Goal: Navigation & Orientation: Find specific page/section

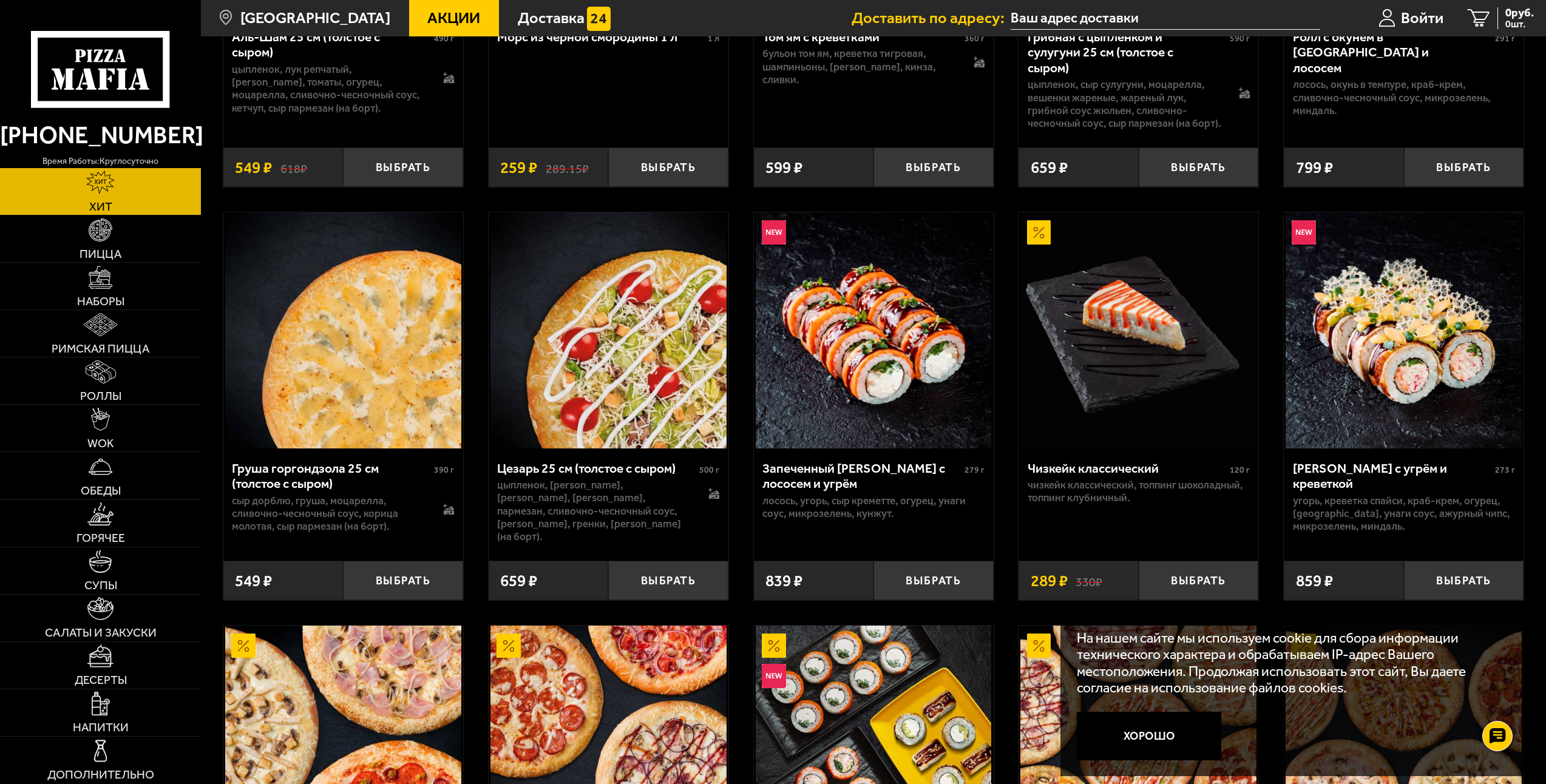
scroll to position [425, 0]
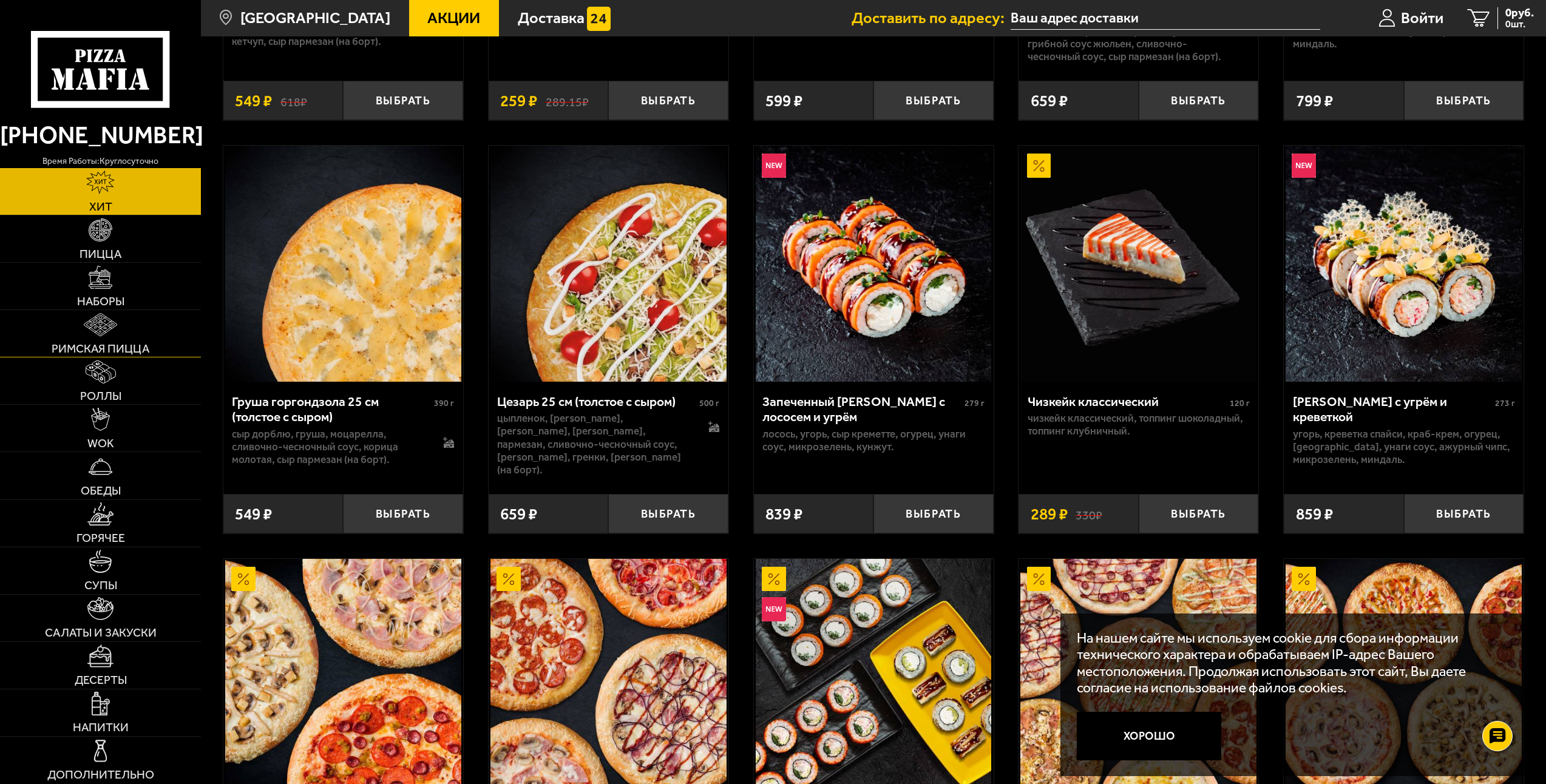
click at [111, 343] on span "Римская пицца" at bounding box center [100, 349] width 98 height 12
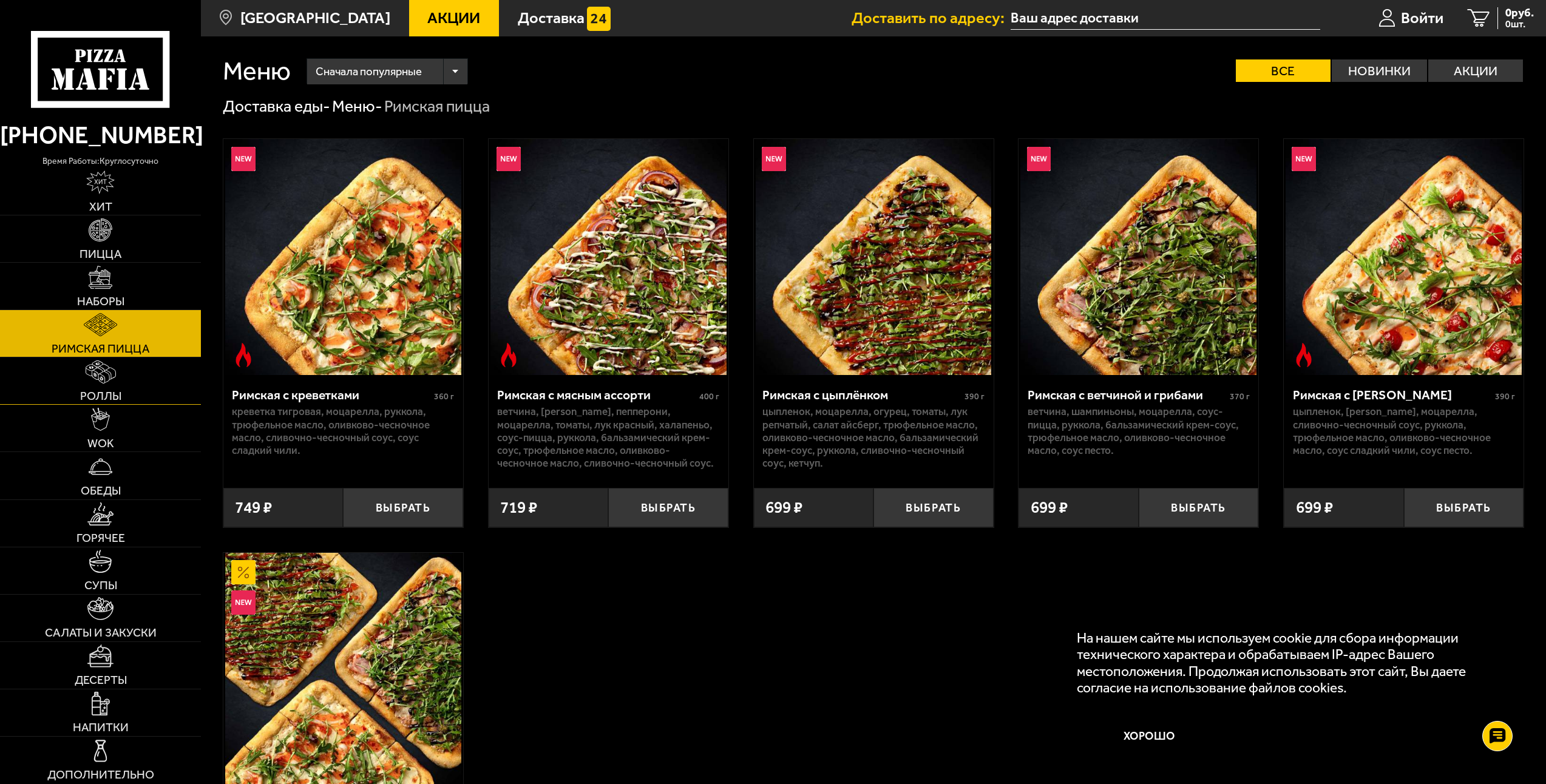
click at [113, 377] on img at bounding box center [101, 373] width 31 height 24
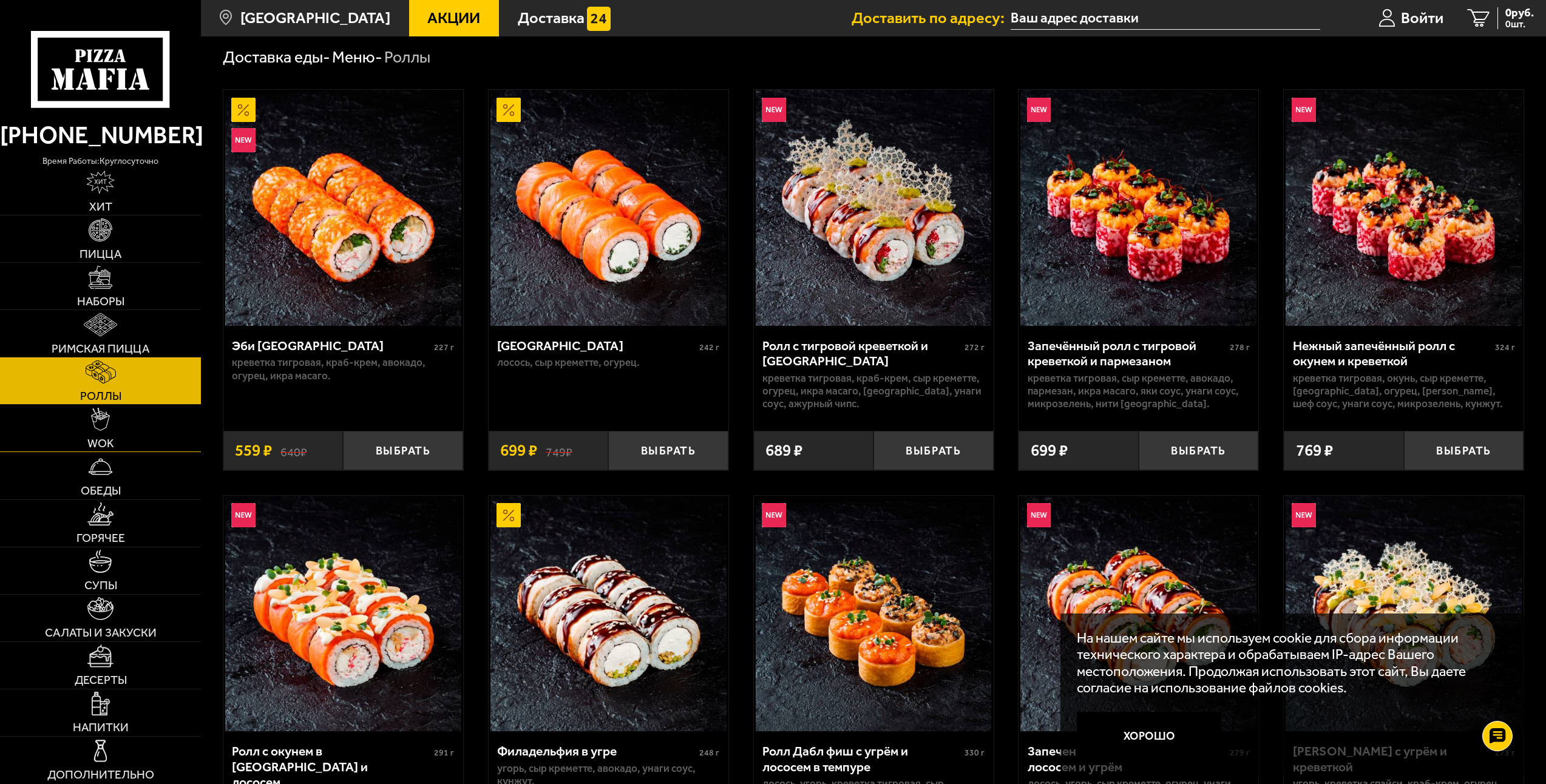
scroll to position [61, 0]
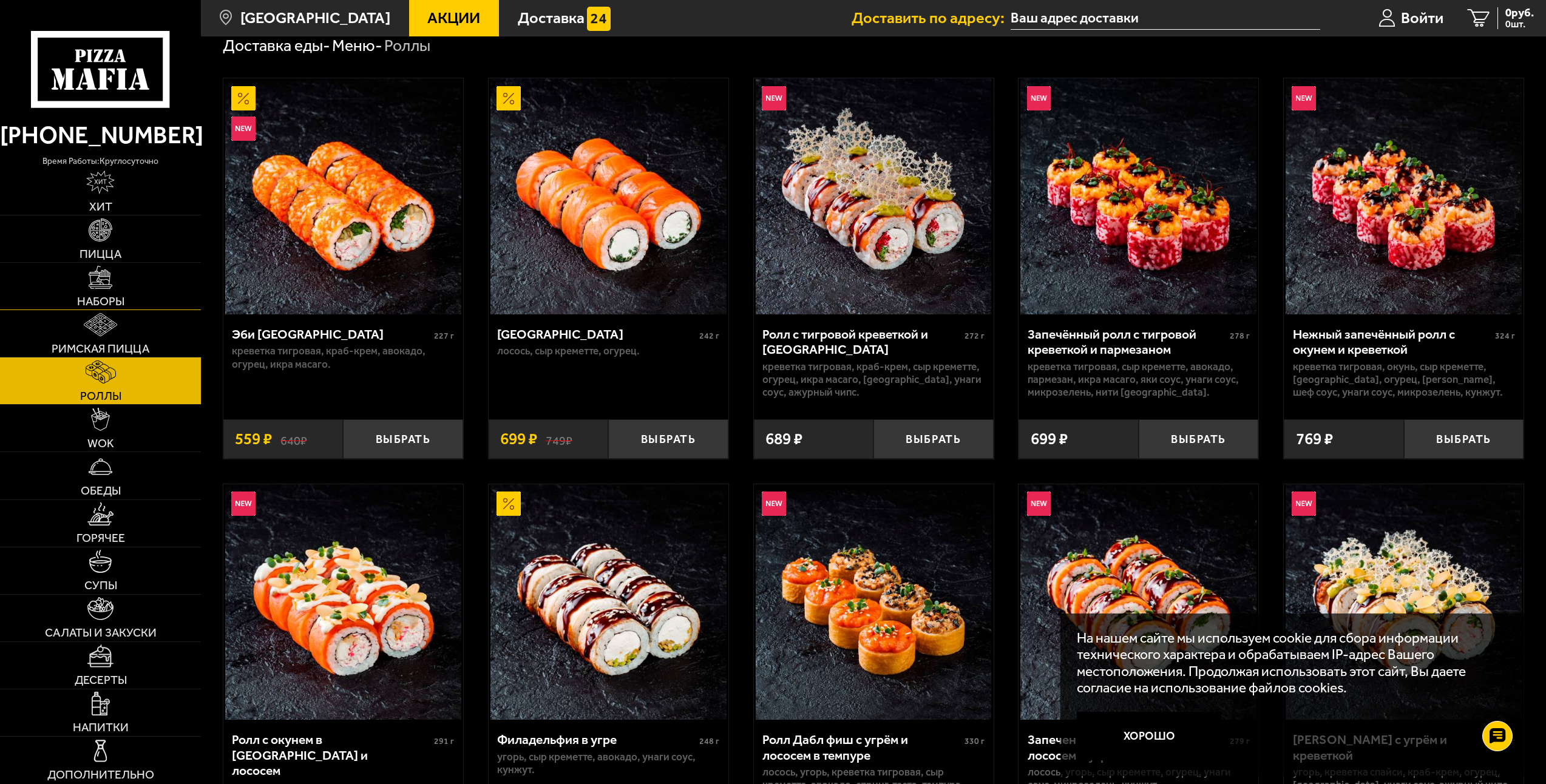
click at [110, 296] on span "Наборы" at bounding box center [101, 302] width 47 height 12
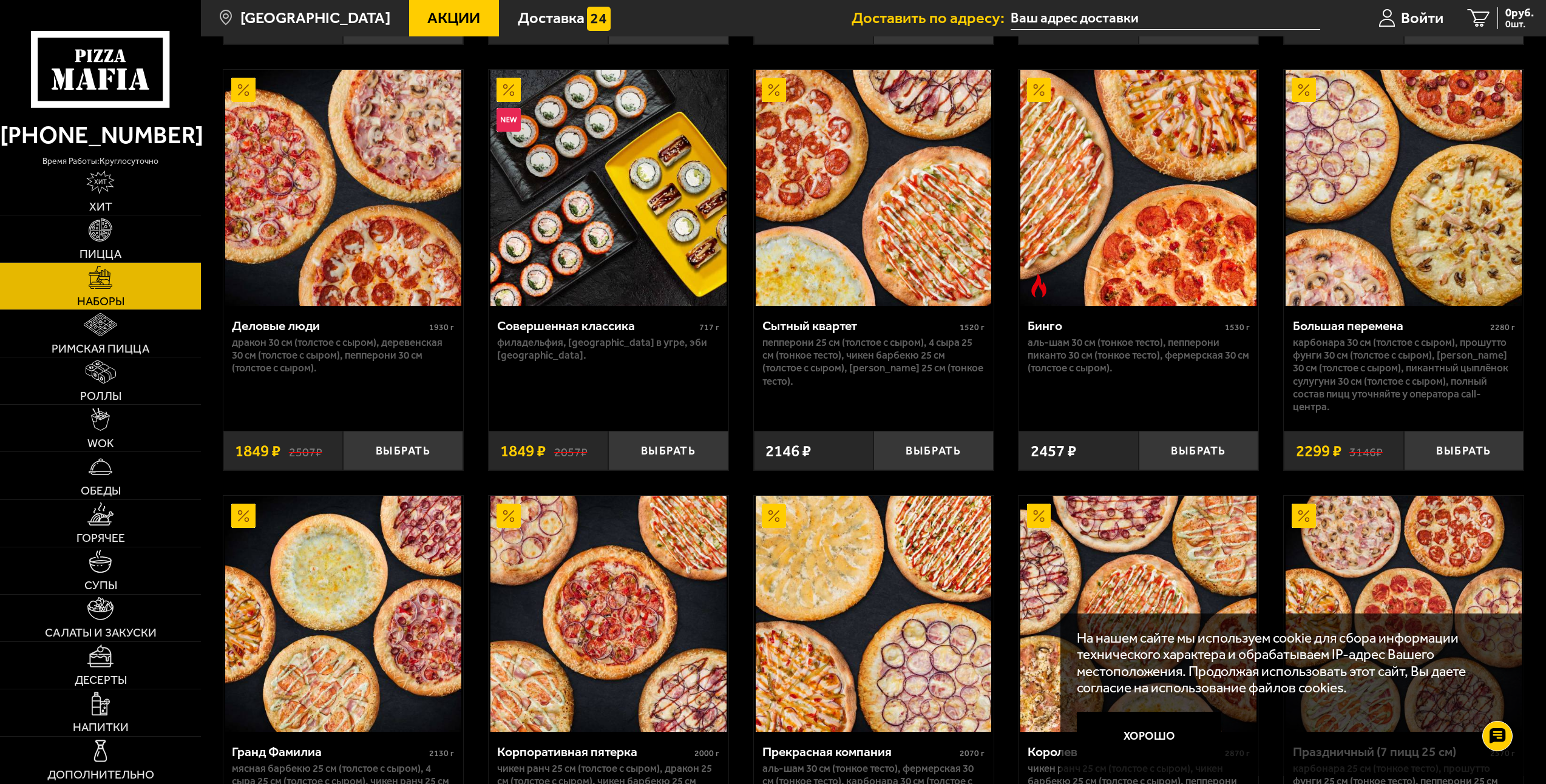
scroll to position [1942, 0]
